Goal: Task Accomplishment & Management: Use online tool/utility

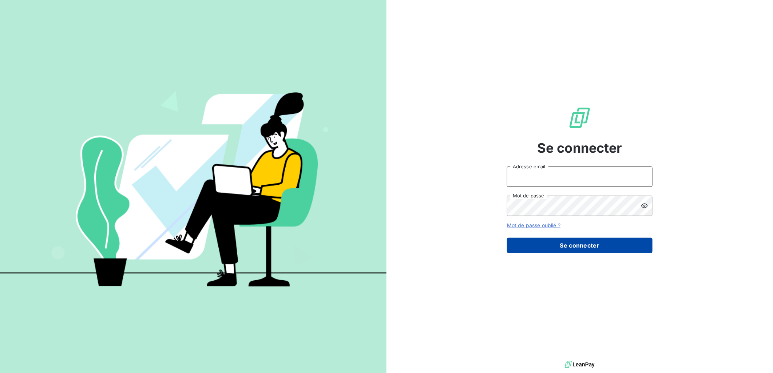
type input "[EMAIL_ADDRESS][DOMAIN_NAME]"
click at [595, 242] on button "Se connecter" at bounding box center [580, 245] width 146 height 15
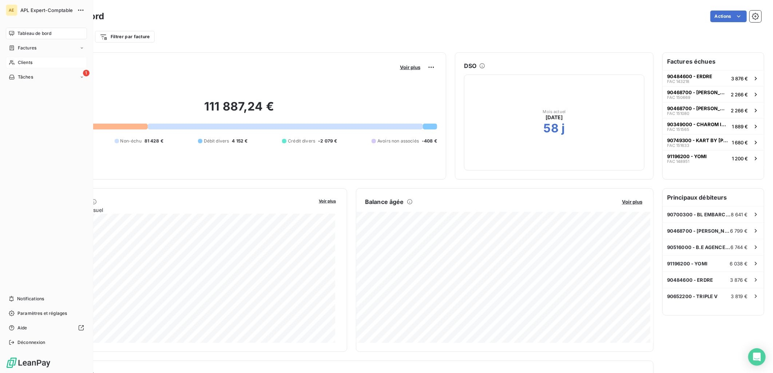
click at [20, 60] on span "Clients" at bounding box center [25, 62] width 15 height 7
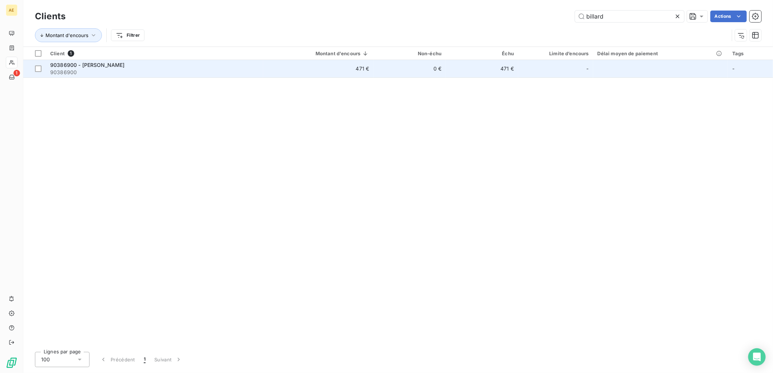
type input "billard"
click at [73, 69] on span "90386900" at bounding box center [154, 72] width 209 height 7
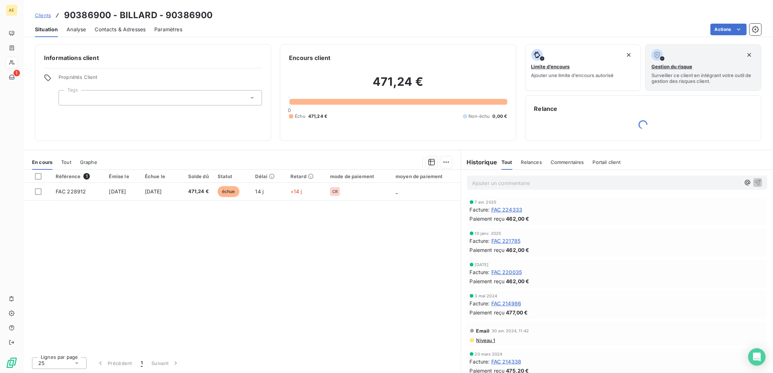
click at [140, 28] on span "Contacts & Adresses" at bounding box center [120, 29] width 51 height 7
